Goal: Task Accomplishment & Management: Use online tool/utility

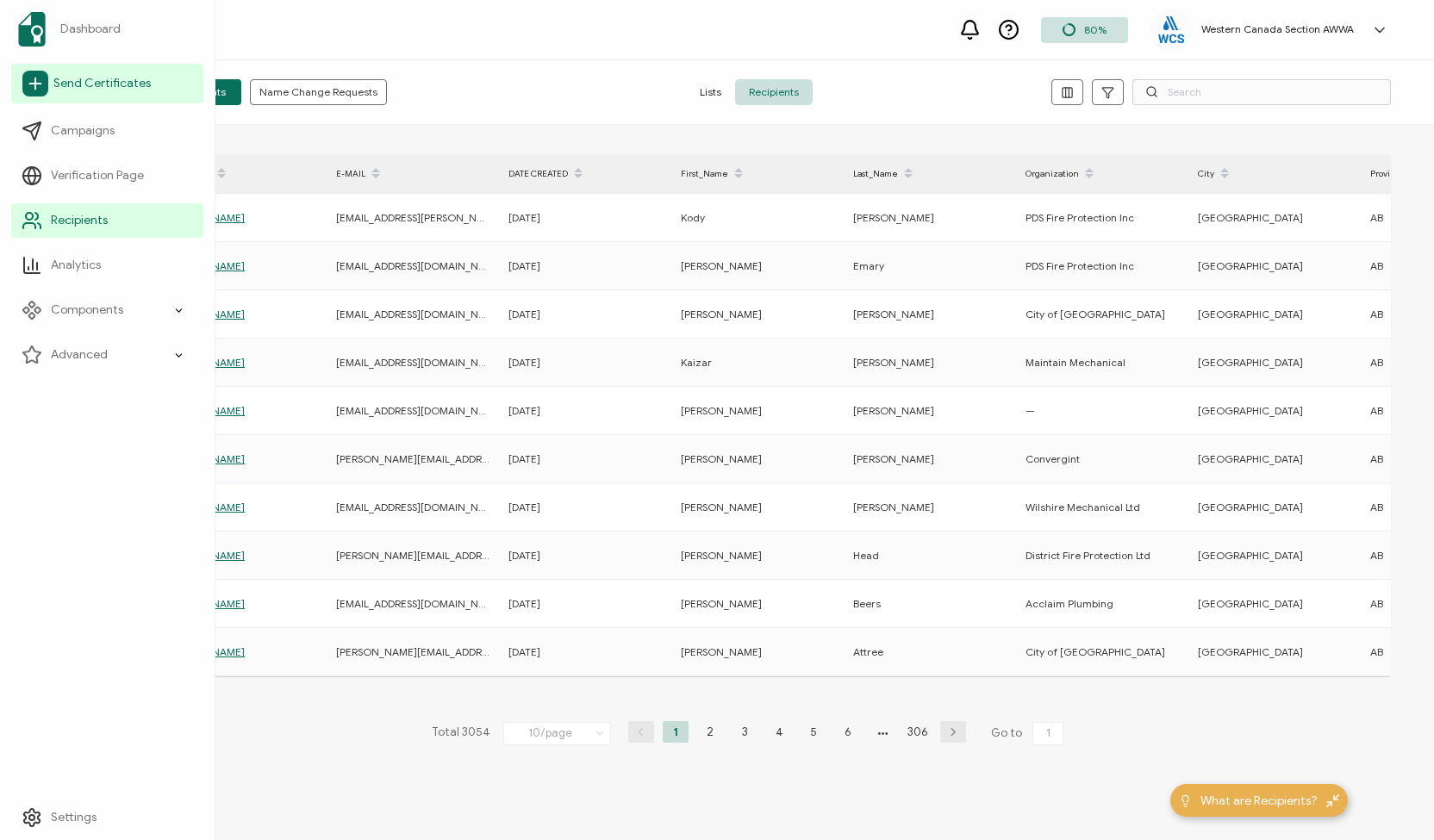
click at [31, 78] on icon at bounding box center [35, 84] width 26 height 26
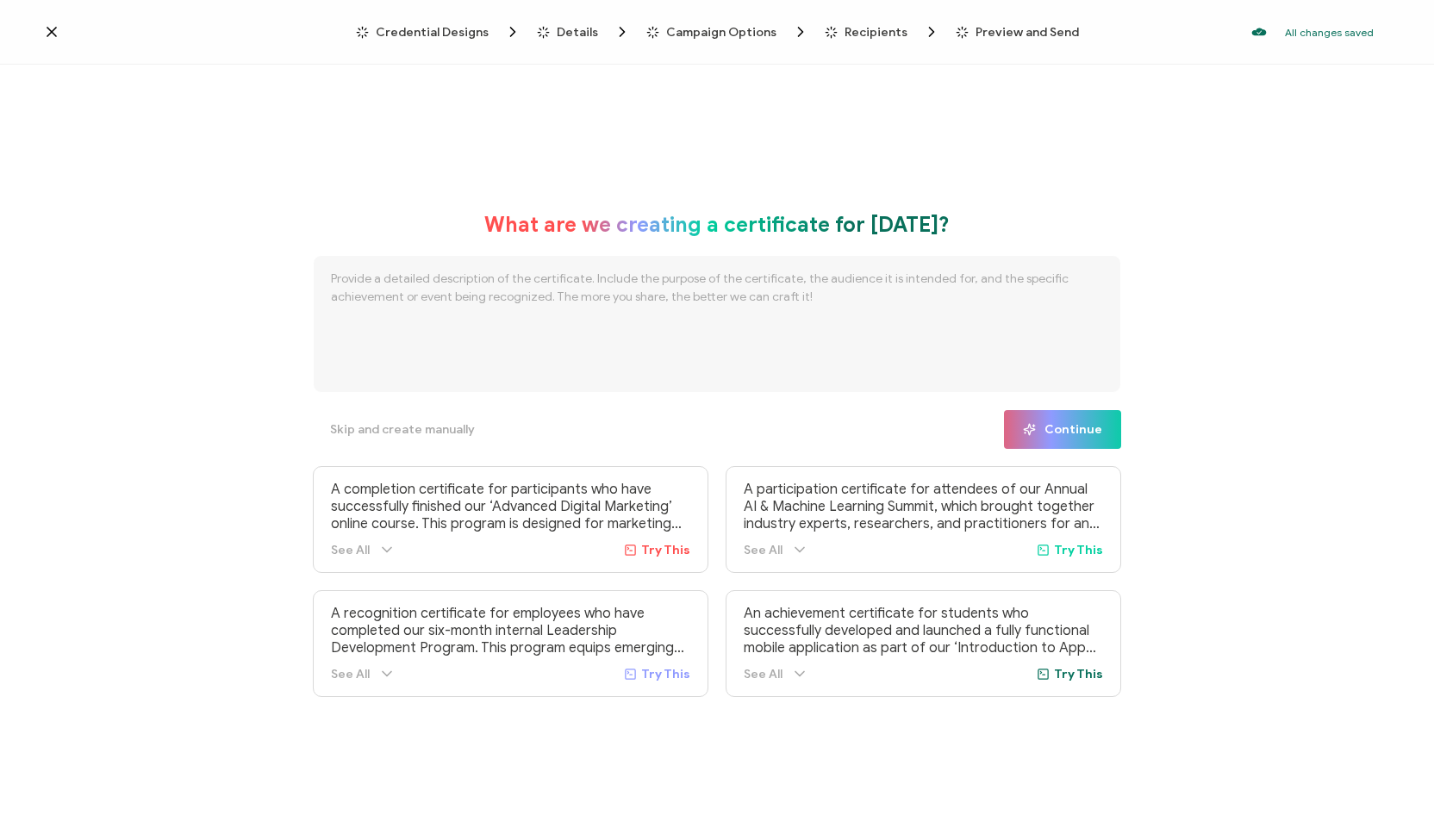
click at [47, 35] on icon at bounding box center [51, 31] width 17 height 17
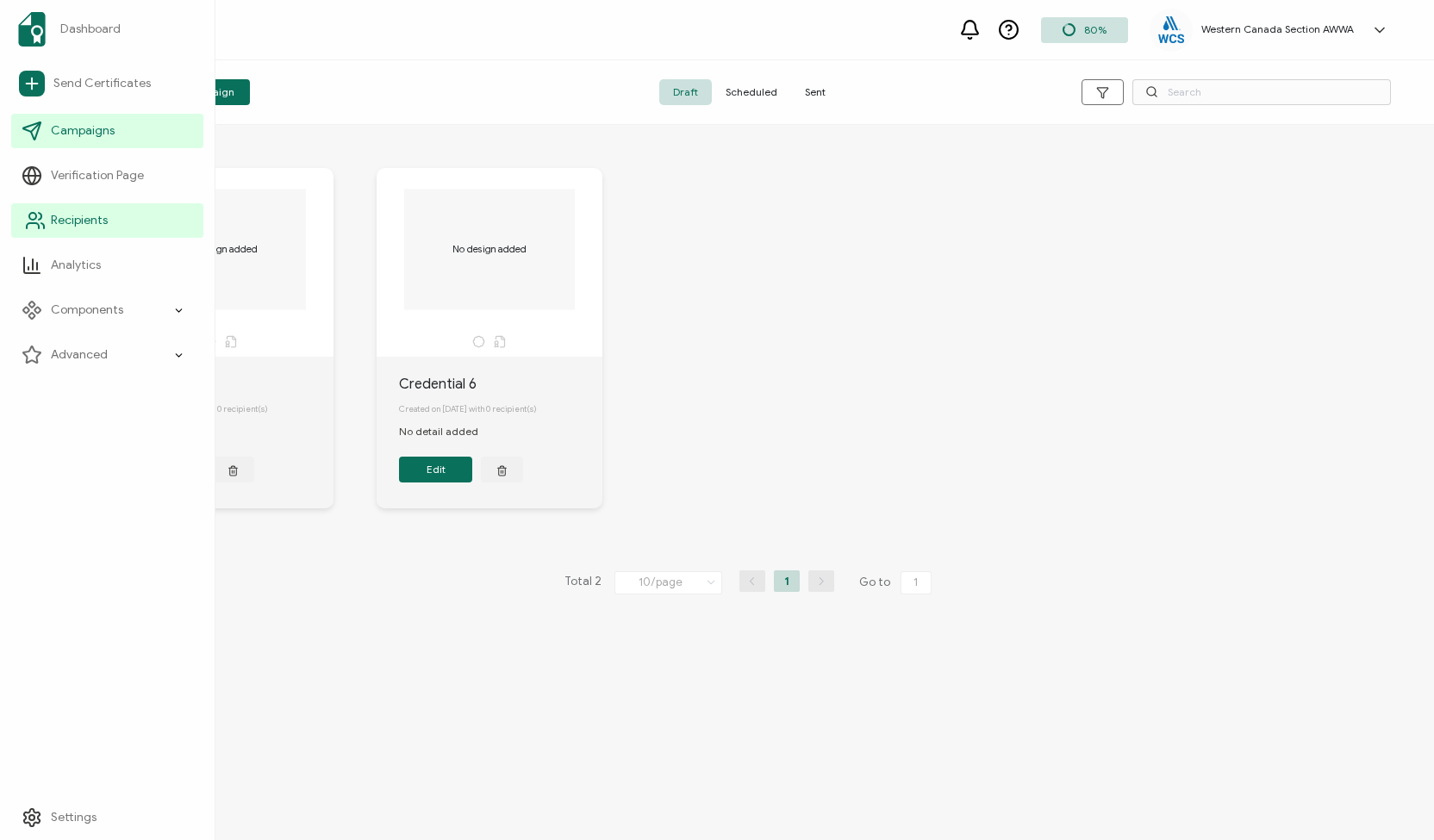
click at [106, 217] on span "Recipients" at bounding box center [79, 220] width 57 height 17
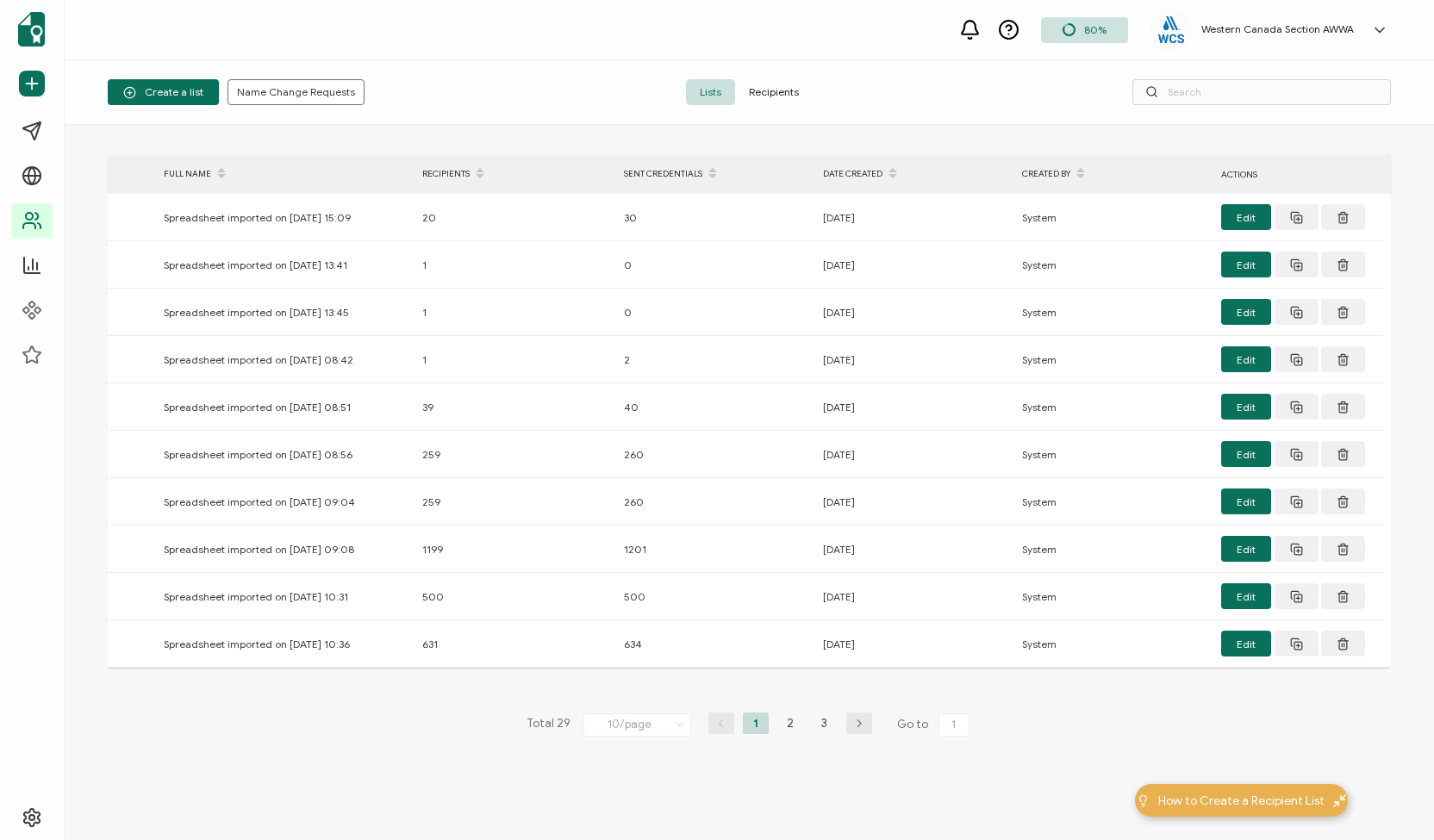
click at [764, 91] on span "Recipients" at bounding box center [774, 92] width 77 height 26
